Goal: Task Accomplishment & Management: Use online tool/utility

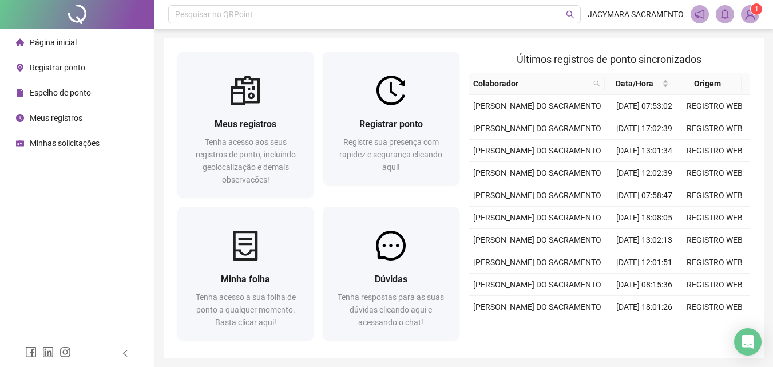
scroll to position [41, 0]
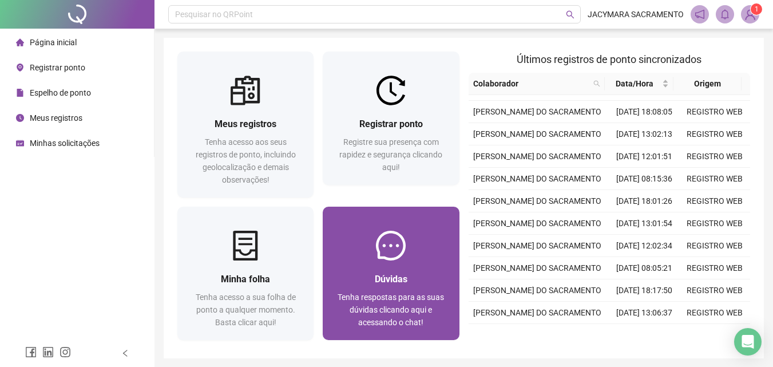
scroll to position [41, 0]
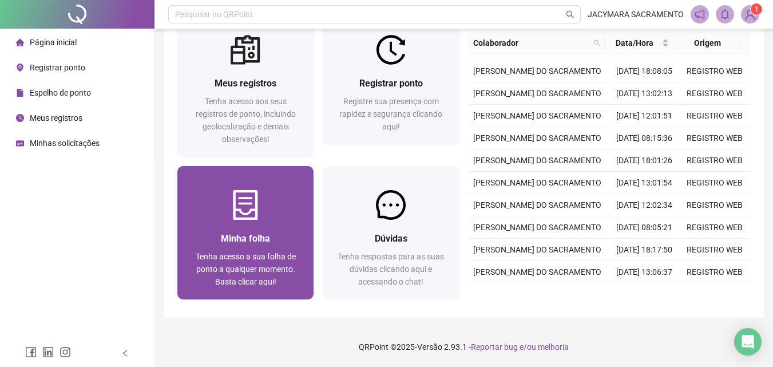
click at [222, 220] on div "Minha folha Tenha acesso a sua folha de ponto a qualquer momento. Basta clicar …" at bounding box center [245, 259] width 136 height 79
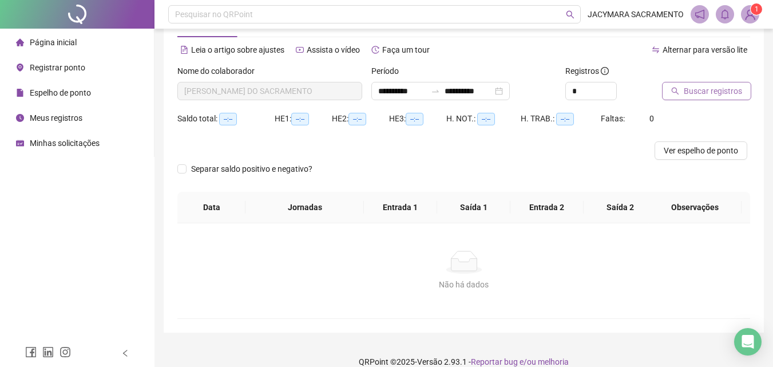
type input "**********"
click at [702, 93] on span "Buscar registros" at bounding box center [712, 91] width 58 height 13
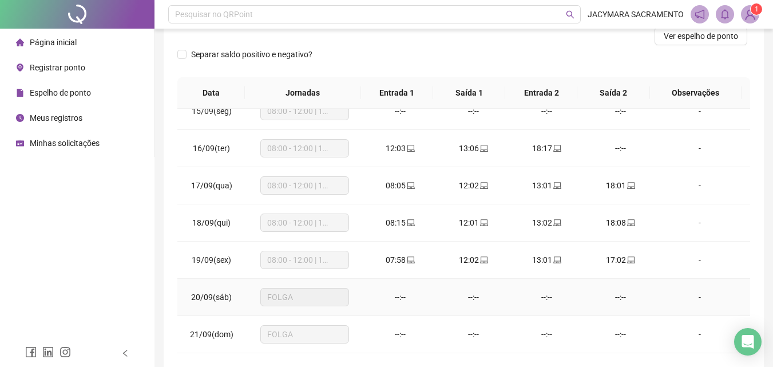
scroll to position [204, 0]
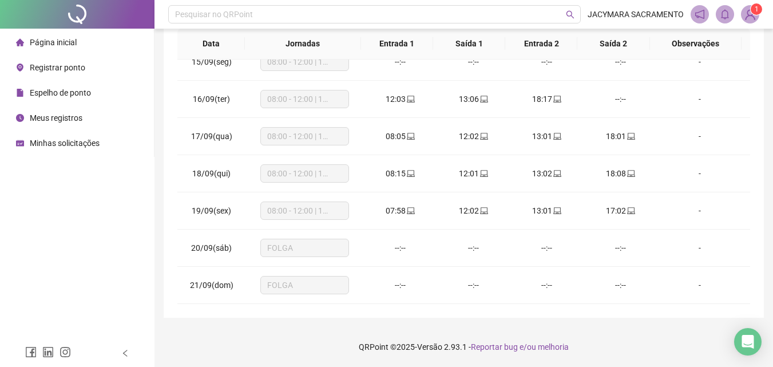
click at [69, 45] on span "Página inicial" at bounding box center [53, 42] width 47 height 9
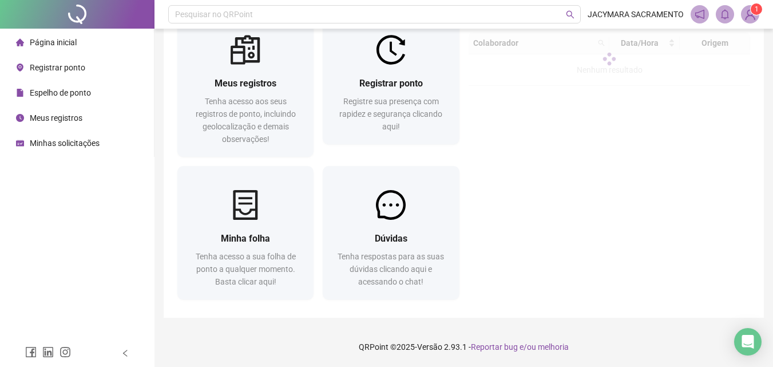
scroll to position [41, 0]
